Goal: Task Accomplishment & Management: Use online tool/utility

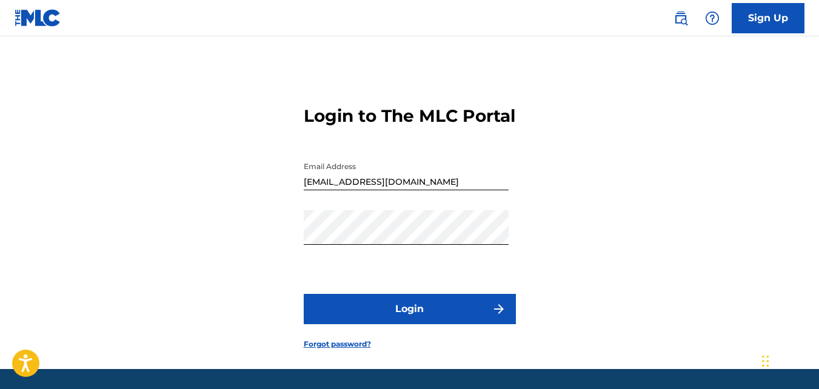
click at [449, 324] on button "Login" at bounding box center [410, 309] width 212 height 30
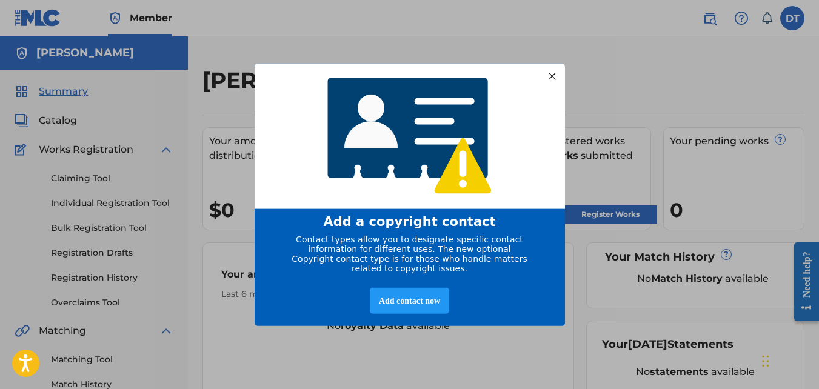
click at [556, 74] on div at bounding box center [552, 76] width 16 height 16
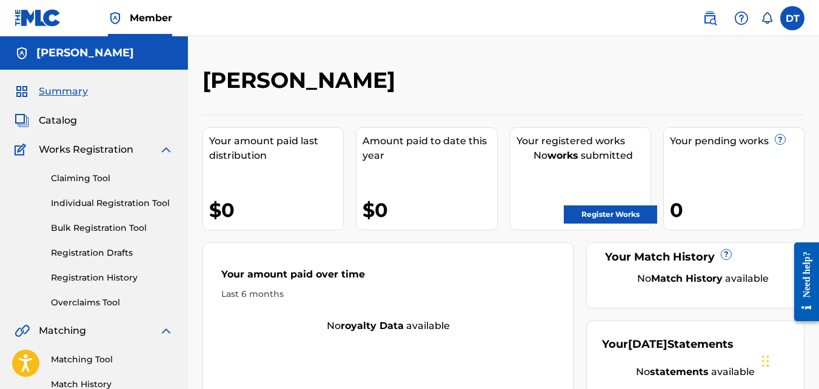
click at [788, 50] on div "[PERSON_NAME] Your amount paid last distribution $0 Amount paid to date this ye…" at bounding box center [503, 364] width 631 height 657
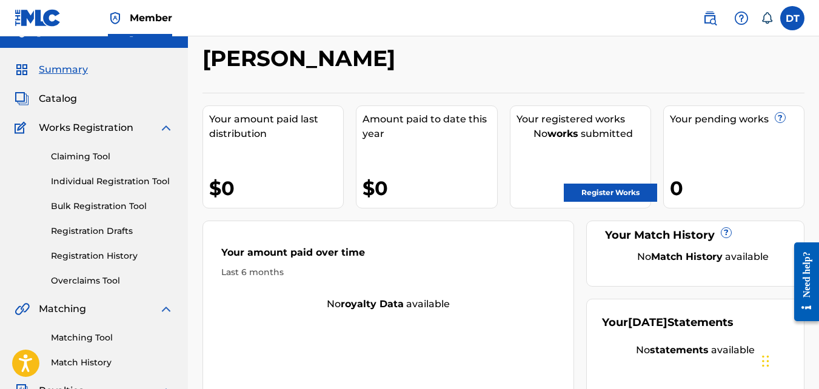
scroll to position [24, 0]
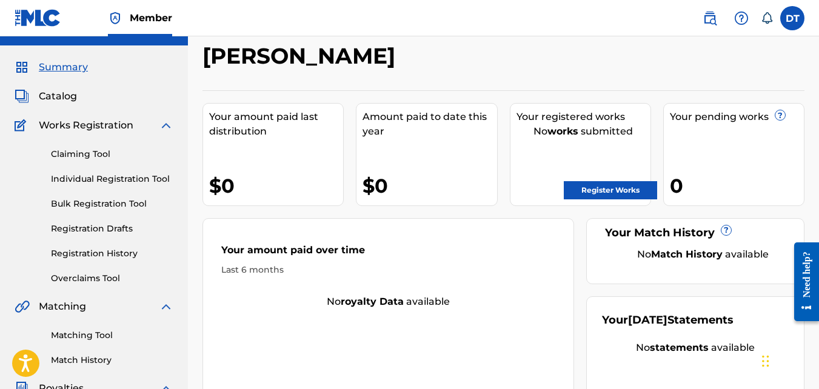
click at [629, 190] on link "Register Works" at bounding box center [610, 190] width 93 height 18
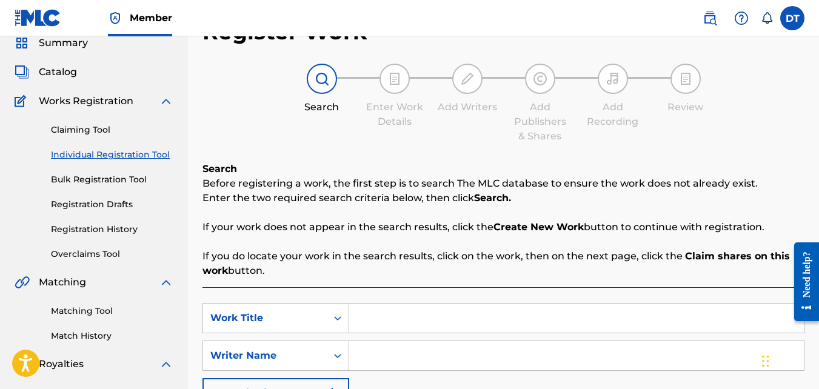
scroll to position [73, 0]
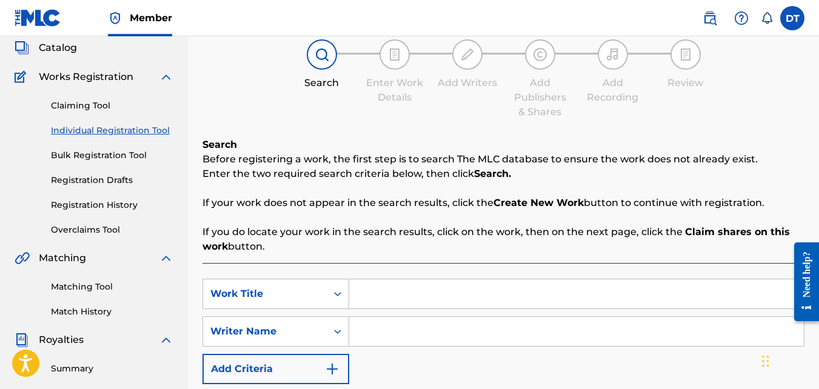
click at [629, 190] on div "Search Before registering a work, the first step is to search The MLC database …" at bounding box center [504, 196] width 602 height 116
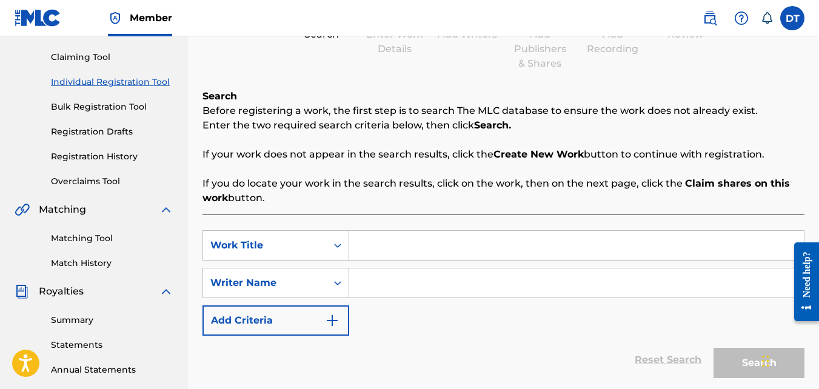
scroll to position [146, 0]
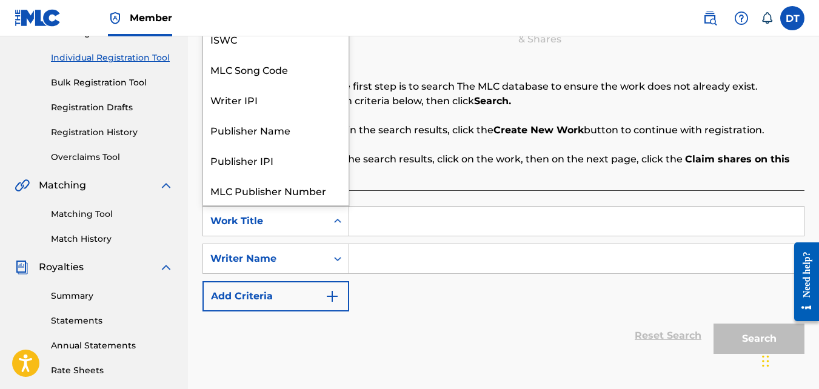
click at [309, 220] on div "Work Title" at bounding box center [264, 221] width 109 height 15
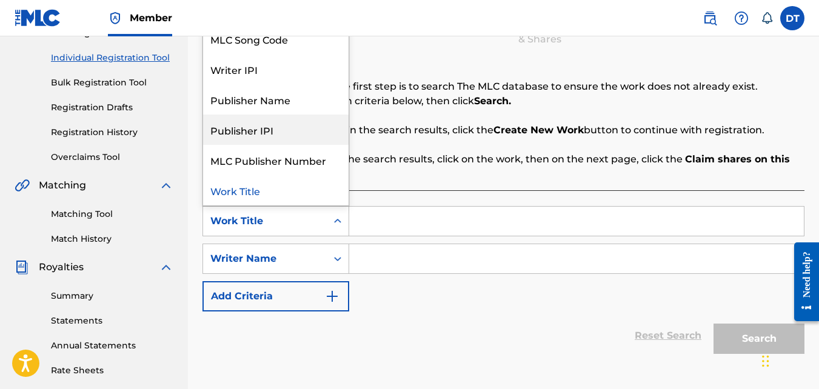
click at [301, 130] on div "Publisher IPI" at bounding box center [276, 130] width 146 height 30
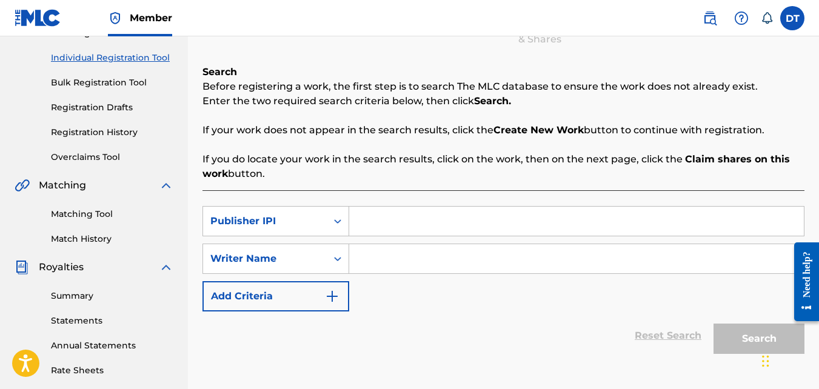
click at [405, 229] on input "Search Form" at bounding box center [576, 221] width 455 height 29
